Goal: Transaction & Acquisition: Purchase product/service

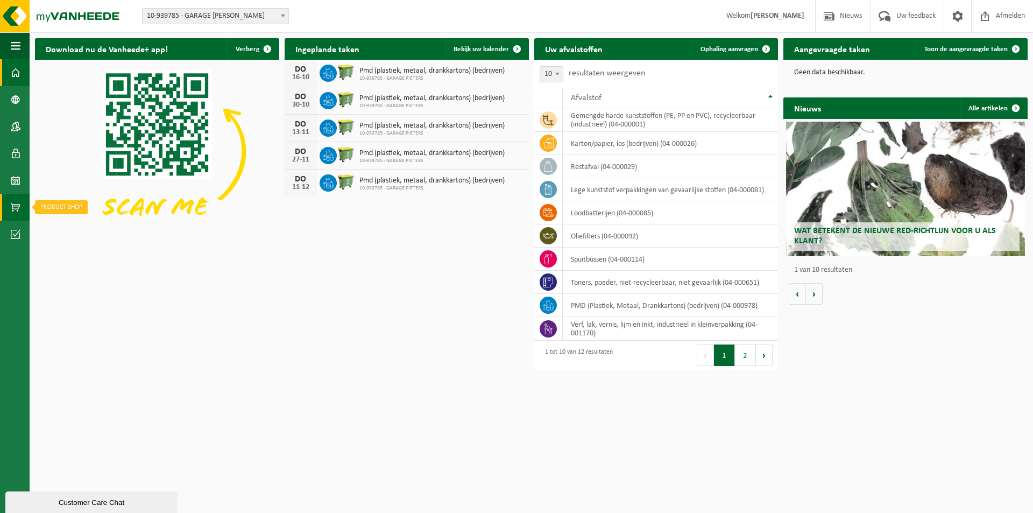
click at [13, 208] on span at bounding box center [16, 207] width 10 height 27
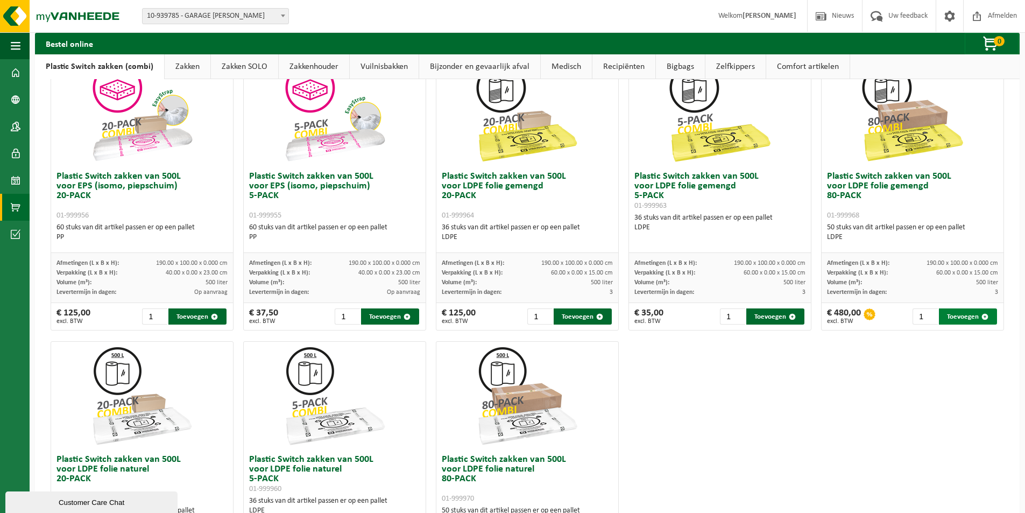
scroll to position [323, 0]
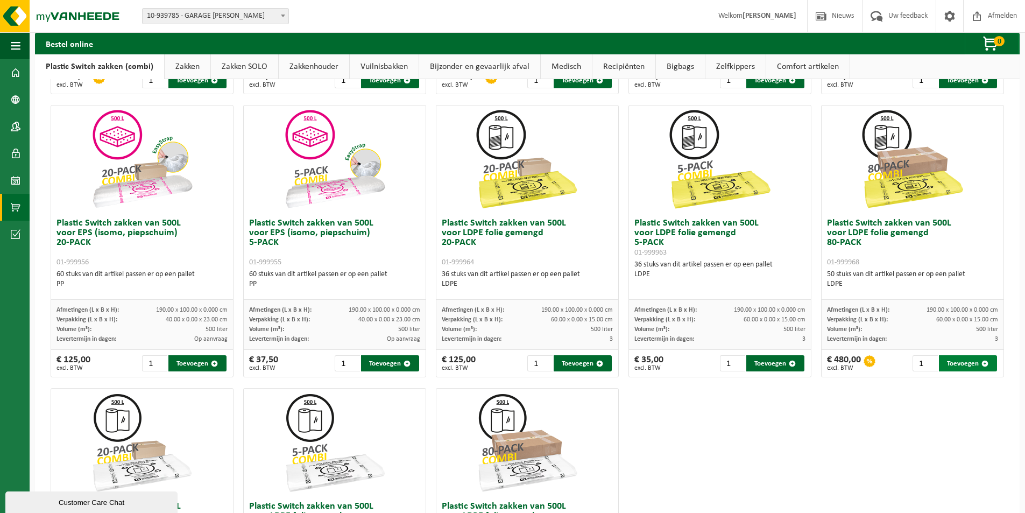
click at [954, 364] on button "Toevoegen" at bounding box center [968, 363] width 58 height 16
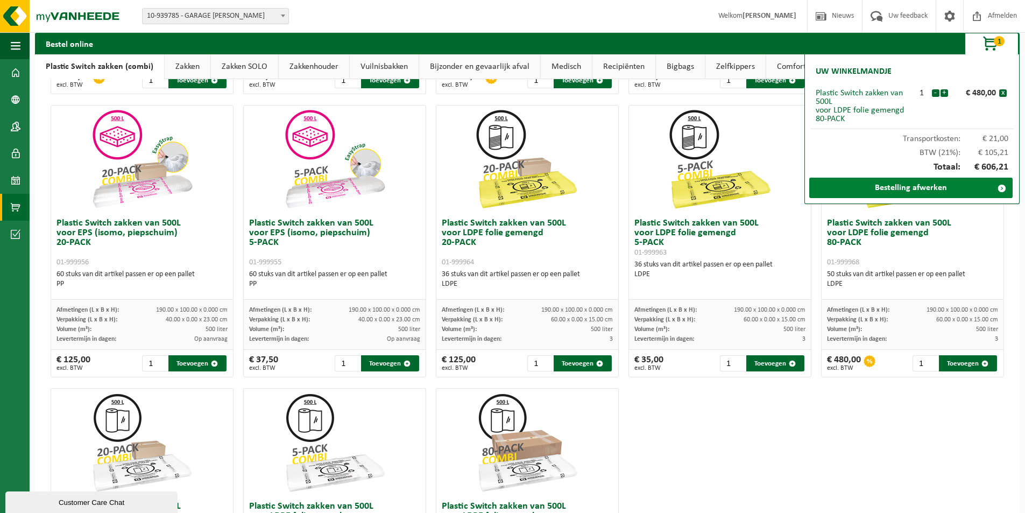
click at [902, 187] on link "Bestelling afwerken" at bounding box center [910, 188] width 203 height 20
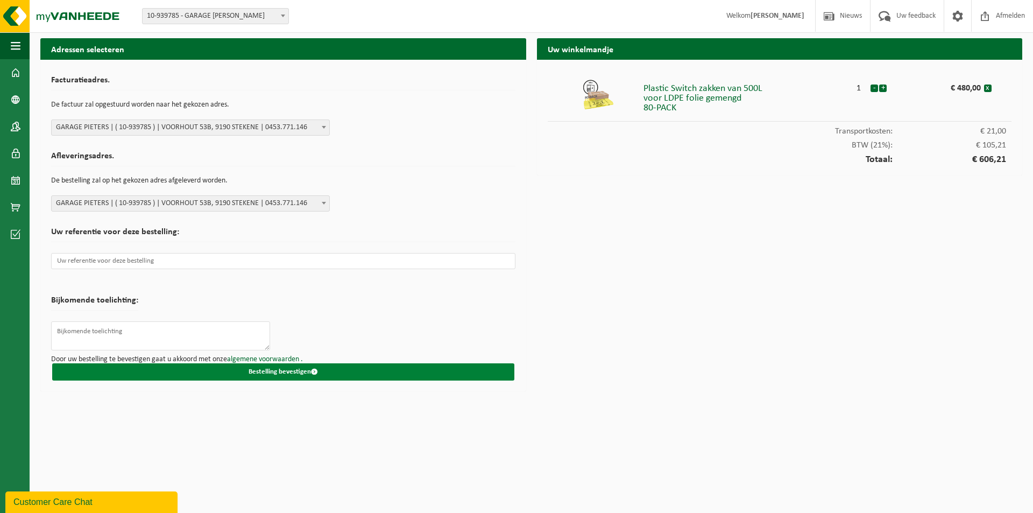
click at [231, 373] on button "Bestelling bevestigen" at bounding box center [283, 371] width 462 height 17
